Goal: Navigation & Orientation: Go to known website

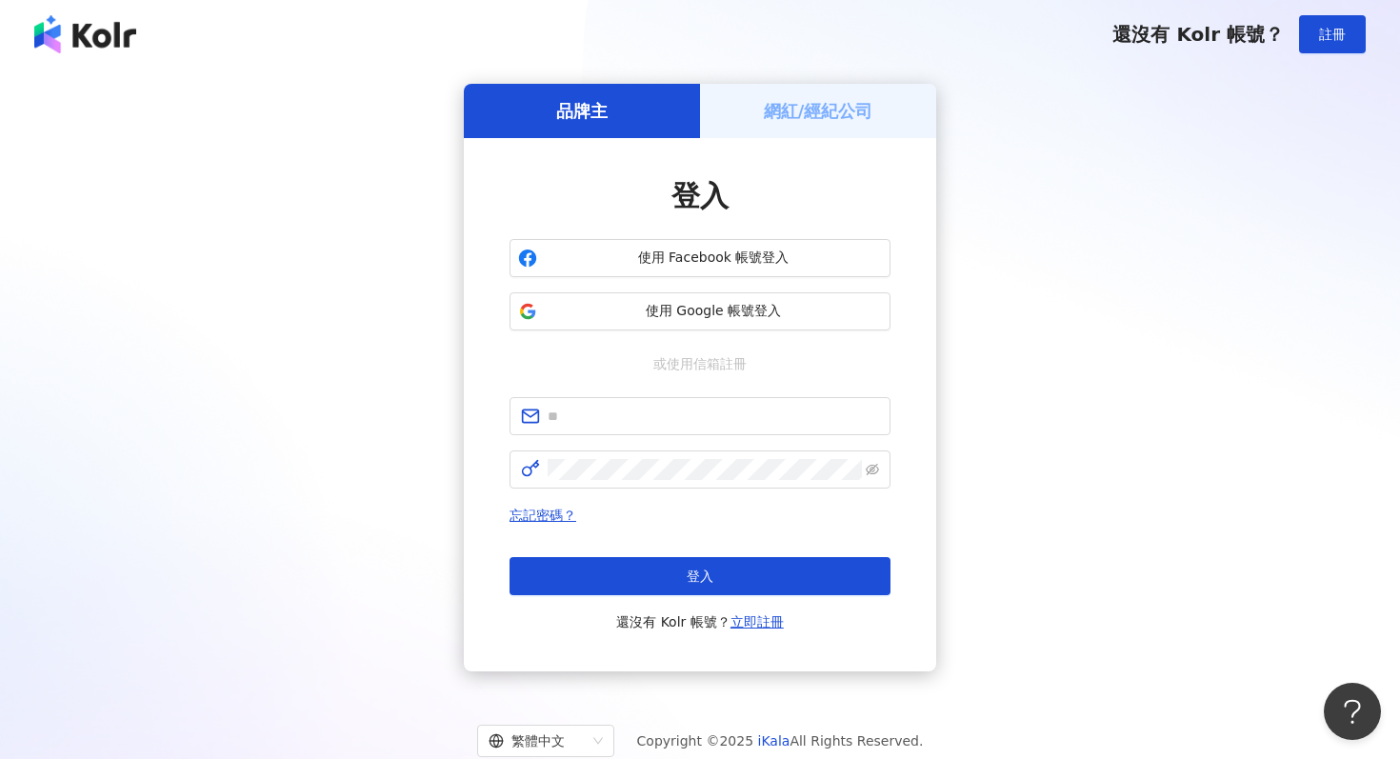
click at [315, 195] on div "品牌主 網紅/經紀公司 登入 使用 Facebook 帳號登入 使用 Google 帳號登入 或使用信箱註冊 忘記密碼？ 登入 還沒有 Kolr 帳號？ 立即…" at bounding box center [700, 377] width 1354 height 587
click at [243, 274] on div "品牌主 網紅/經紀公司 登入 使用 Facebook 帳號登入 使用 Google 帳號登入 或使用信箱註冊 忘記密碼？ 登入 還沒有 Kolr 帳號？ 立即…" at bounding box center [700, 377] width 1354 height 587
